Goal: Task Accomplishment & Management: Manage account settings

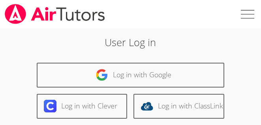
scroll to position [136, 0]
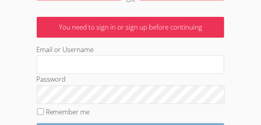
type input "[EMAIL_ADDRESS][DOMAIN_NAME]"
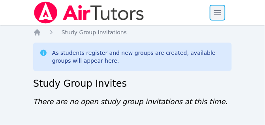
click at [217, 13] on span "button" at bounding box center [217, 12] width 17 height 17
click at [215, 10] on span "button" at bounding box center [217, 12] width 17 height 17
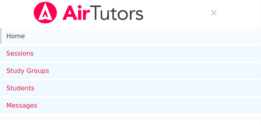
click at [21, 37] on link "Home" at bounding box center [130, 36] width 261 height 16
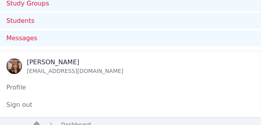
scroll to position [94, 0]
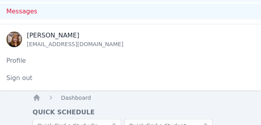
click at [261, 32] on div "Jerilyn Welsh jerilynwelsh@yahoo.com" at bounding box center [130, 39] width 261 height 17
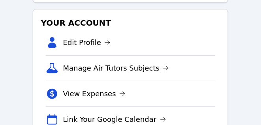
scroll to position [431, 0]
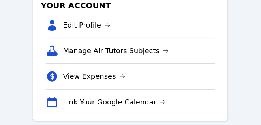
click at [87, 24] on link "Edit Profile" at bounding box center [87, 25] width 48 height 11
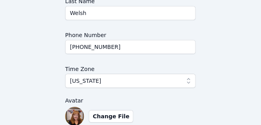
scroll to position [322, 0]
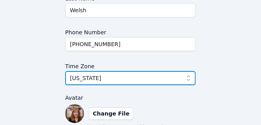
click at [189, 75] on icon "button" at bounding box center [188, 78] width 3 height 6
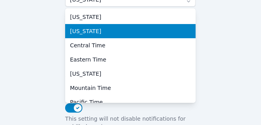
scroll to position [401, 0]
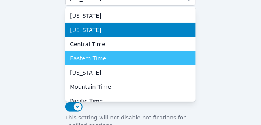
click at [114, 58] on div "Eastern Time" at bounding box center [130, 59] width 121 height 8
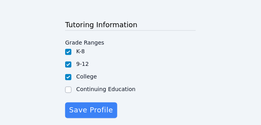
scroll to position [553, 0]
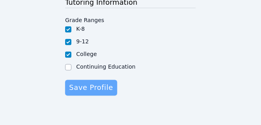
click at [91, 88] on span "Save Profile" at bounding box center [91, 88] width 44 height 11
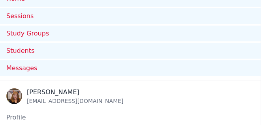
scroll to position [0, 0]
